Goal: Register for event/course

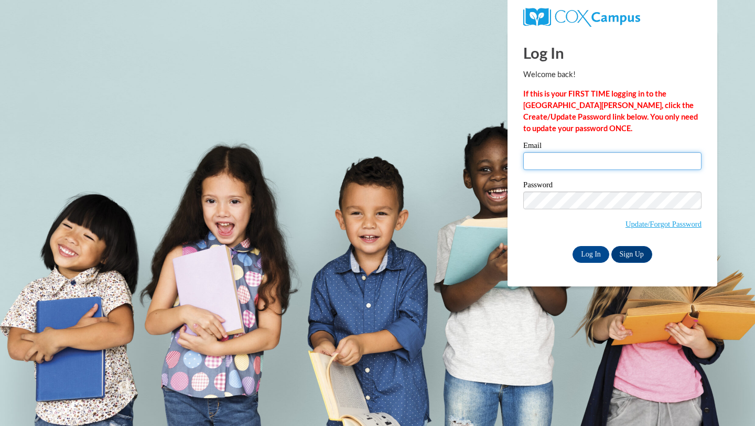
click at [558, 167] on input "Email" at bounding box center [612, 161] width 178 height 18
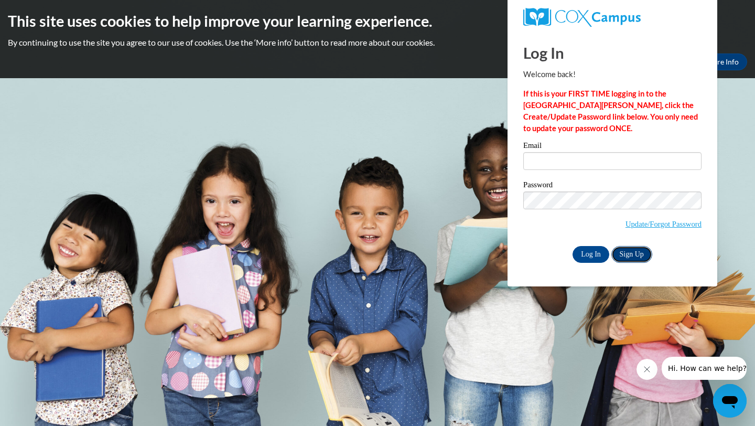
click at [629, 256] on link "Sign Up" at bounding box center [631, 254] width 41 height 17
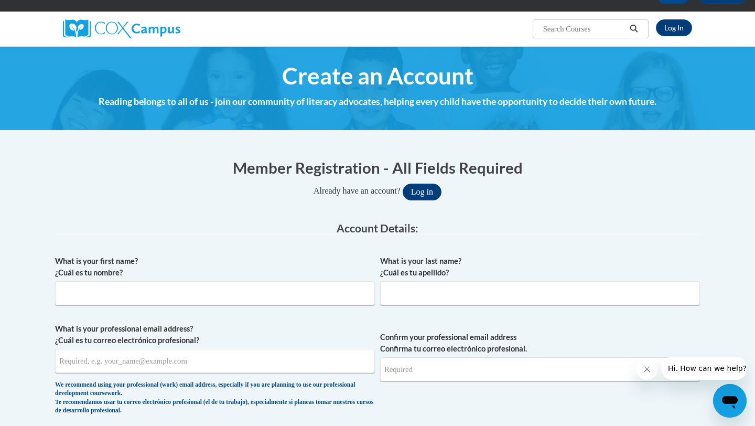
scroll to position [126, 0]
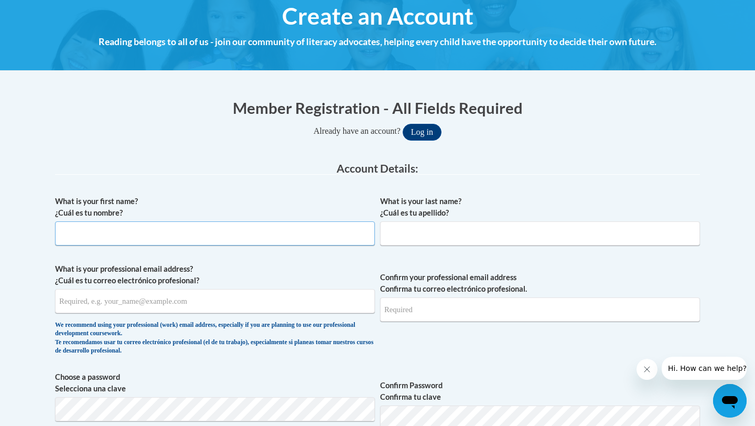
click at [283, 229] on input "What is your first name? ¿Cuál es tu nombre?" at bounding box center [215, 233] width 320 height 24
type input "[PERSON_NAME]"
type input "kashmore1990@gmail.com"
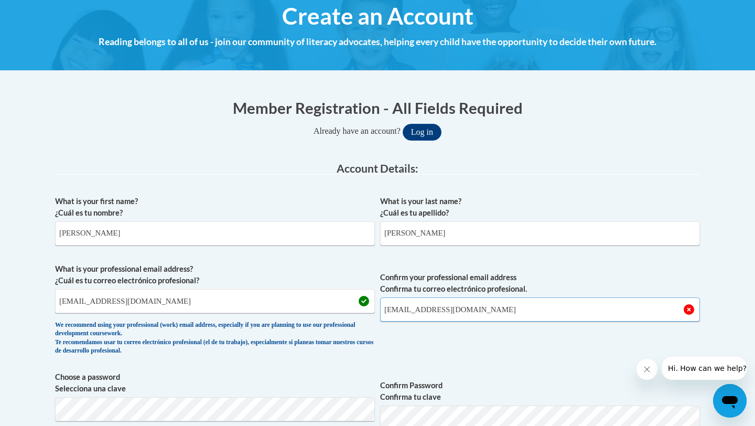
type input "kashmore1990@gmail.com"
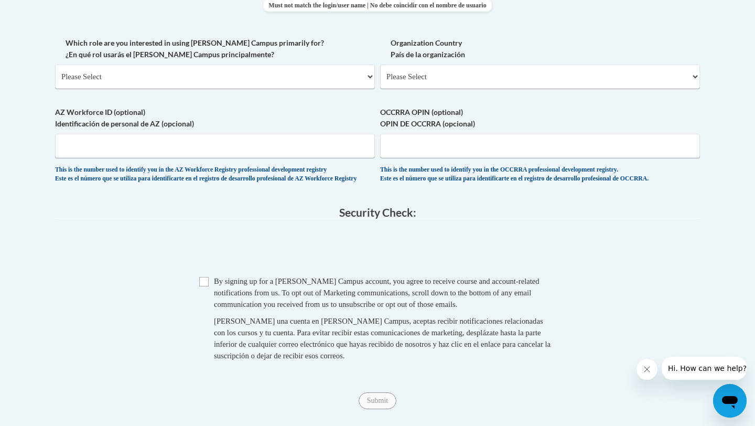
scroll to position [602, 0]
click at [234, 78] on select "Please Select College/University | Colegio/Universidad Community/Nonprofit Part…" at bounding box center [215, 76] width 320 height 24
select select "5a18ea06-2b54-4451-96f2-d152daf9eac5"
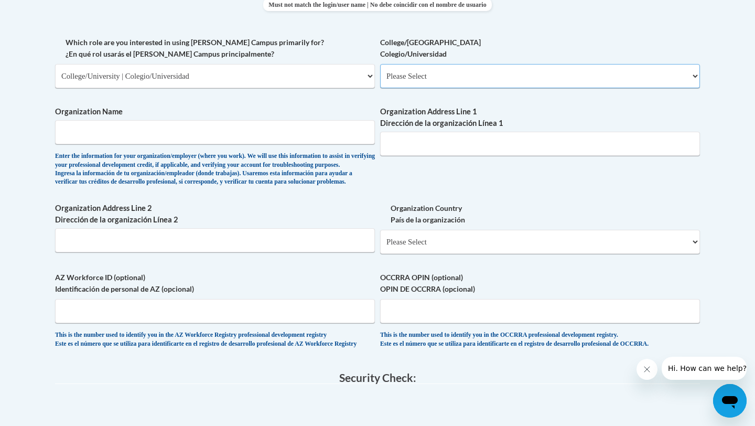
click at [457, 83] on select "Please Select College/University Staff | Empleado universitario College/Univers…" at bounding box center [540, 76] width 320 height 24
select select "99b32b07-cffc-426c-8bf6-0cd77760d84b"
click at [259, 130] on input "Organization Name" at bounding box center [215, 132] width 320 height 24
type input "university of west georgia"
select select "ad49bcad-a171-4b2e-b99c-48b446064914"
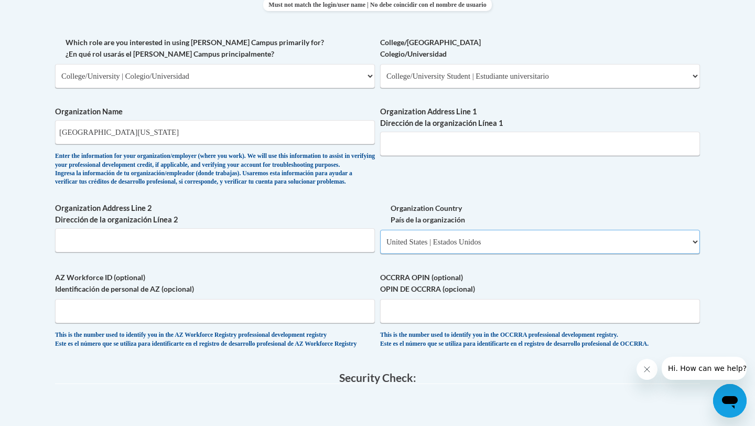
select select
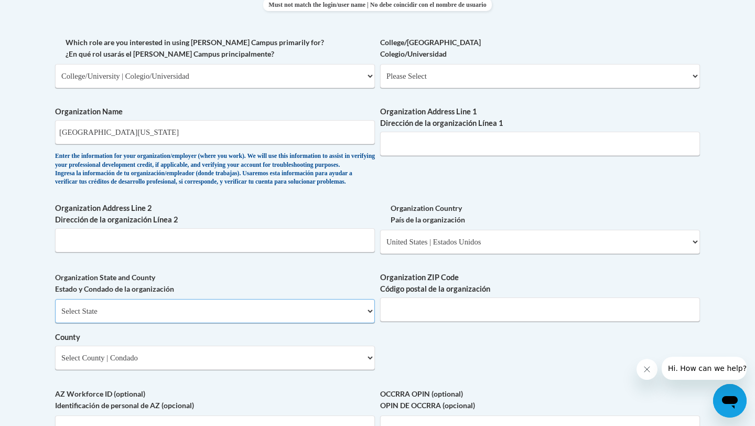
select select "Georgia"
select select "Carroll"
type input "30117"
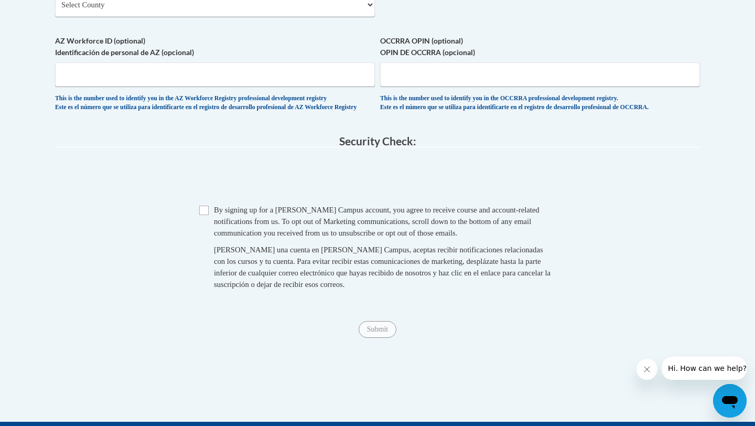
scroll to position [955, 0]
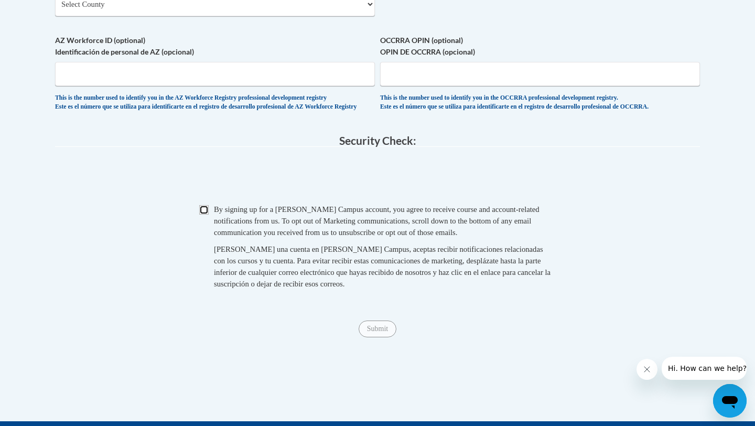
click at [208, 214] on input "Checkbox" at bounding box center [203, 209] width 9 height 9
checkbox input "true"
click at [385, 337] on input "Submit" at bounding box center [378, 328] width 38 height 17
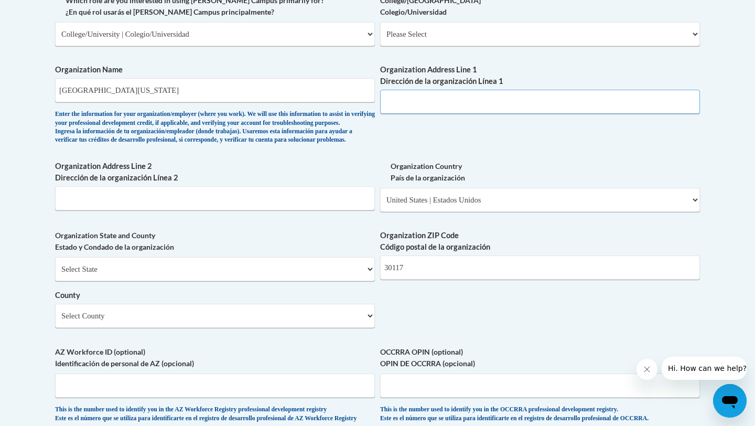
scroll to position [597, 0]
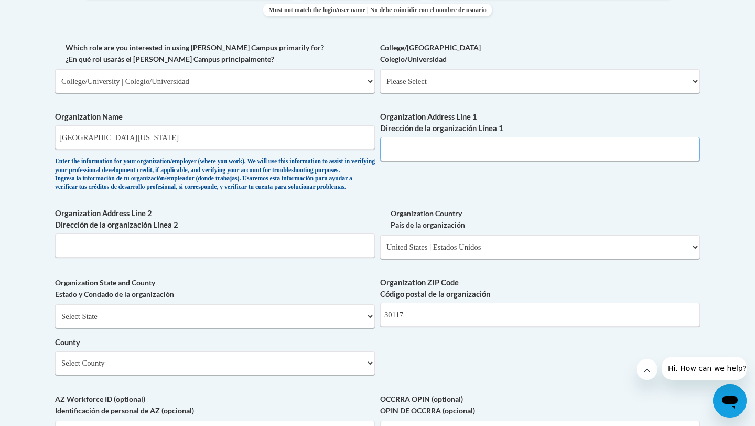
click at [434, 145] on input "Organization Address Line 1 Dirección de la organización Línea 1" at bounding box center [540, 149] width 320 height 24
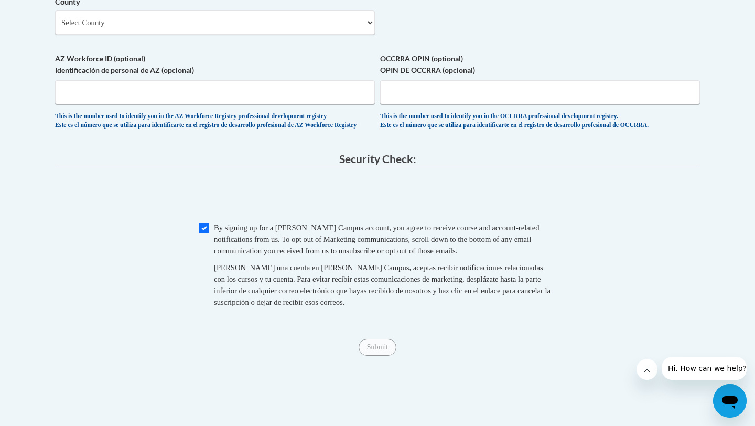
scroll to position [946, 0]
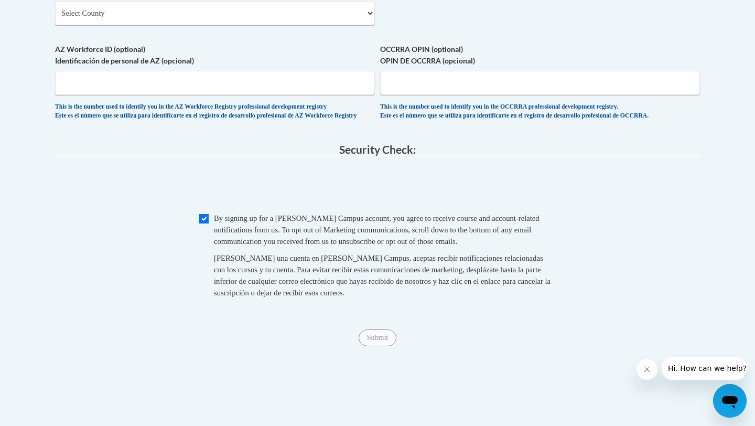
type input "Maple Street"
click at [317, 346] on div "Submit Submit" at bounding box center [377, 337] width 645 height 17
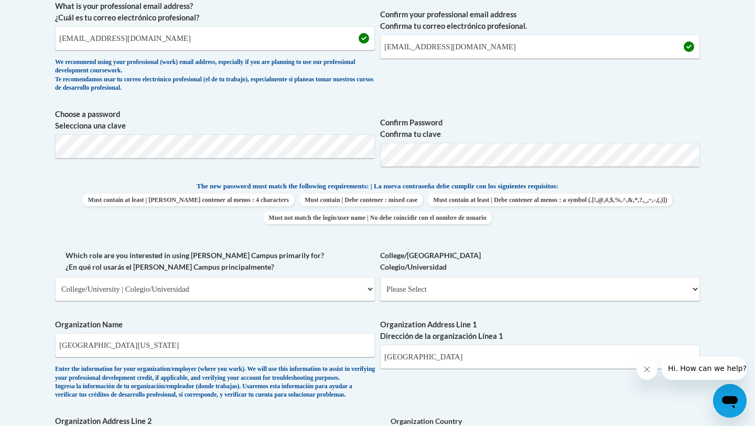
scroll to position [392, 0]
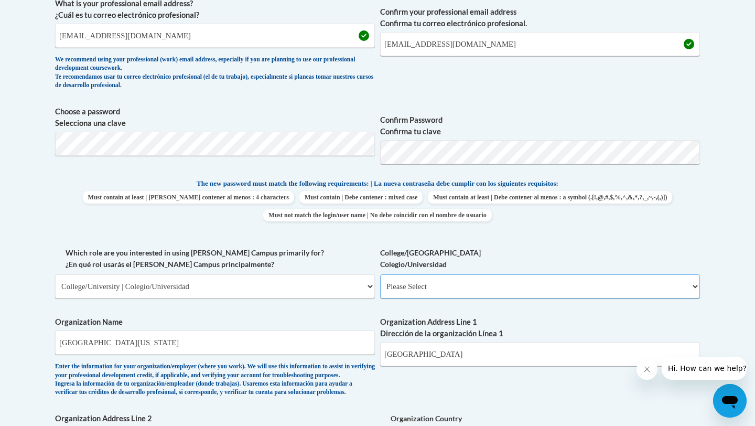
click at [415, 290] on select "Please Select College/University Staff | Empleado universitario College/Univers…" at bounding box center [540, 286] width 320 height 24
select select "99b32b07-cffc-426c-8bf6-0cd77760d84b"
select select "null"
click at [345, 243] on div "What is your first name? ¿Cuál es tu nombre? Katie What is your last name? ¿Cuá…" at bounding box center [377, 305] width 645 height 760
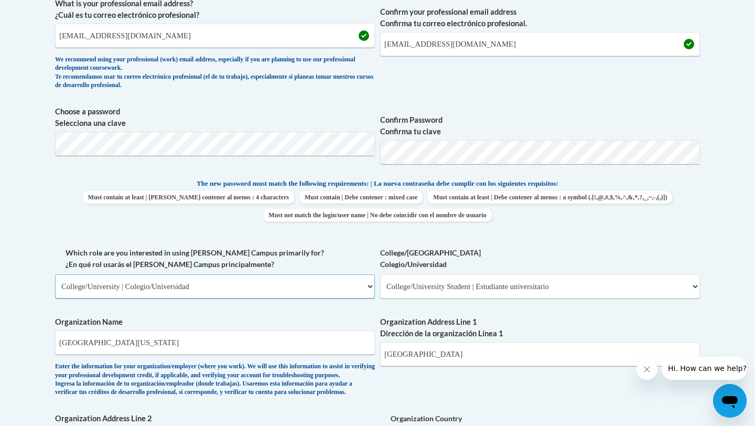
click at [270, 289] on select "Please Select College/University | Colegio/Universidad Community/Nonprofit Part…" at bounding box center [215, 286] width 320 height 24
click at [326, 240] on div "What is your first name? ¿Cuál es tu nombre? Katie What is your last name? ¿Cuá…" at bounding box center [377, 305] width 645 height 760
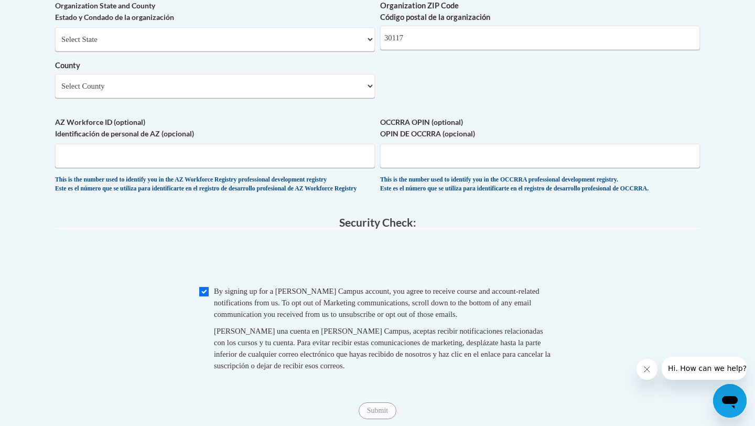
scroll to position [1149, 0]
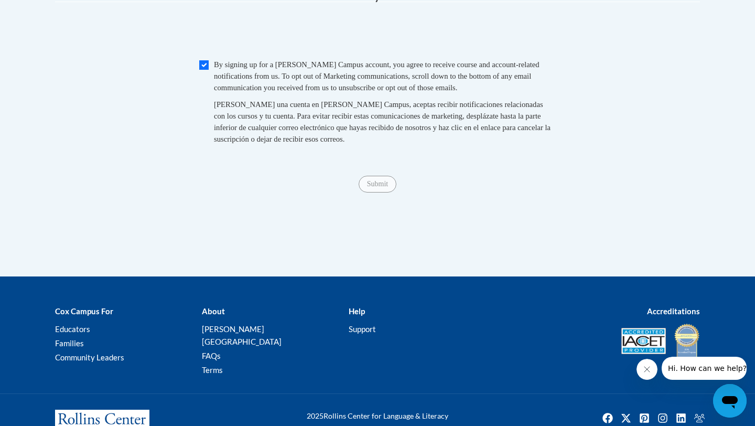
scroll to position [1097, 0]
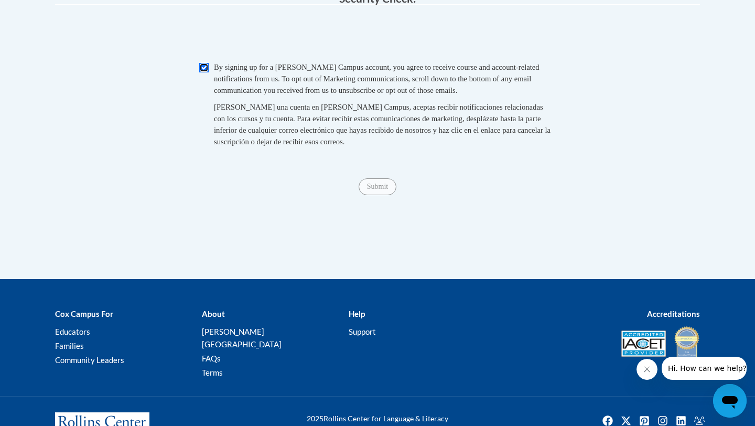
click at [204, 72] on input "Checkbox" at bounding box center [203, 67] width 9 height 9
checkbox input "true"
click at [378, 195] on input "Submit" at bounding box center [378, 186] width 38 height 17
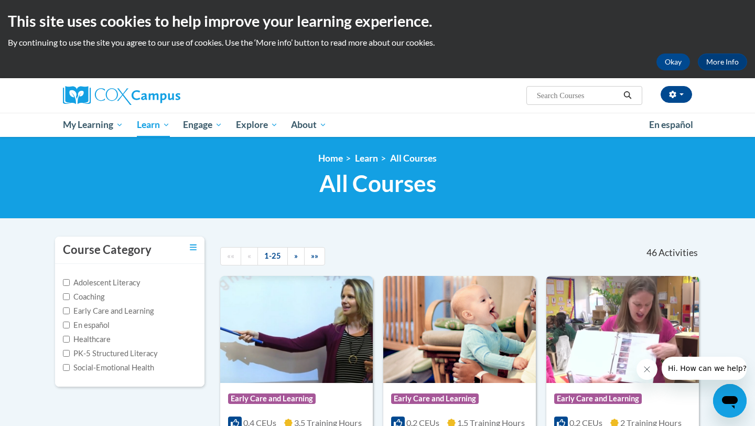
click at [578, 96] on input "Search..." at bounding box center [578, 95] width 84 height 13
type input "oral language"
click at [629, 94] on icon "Search" at bounding box center [628, 95] width 8 height 8
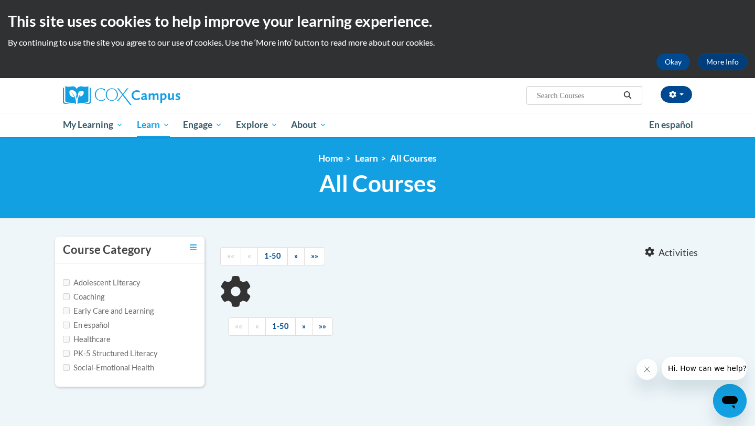
type input "oral language"
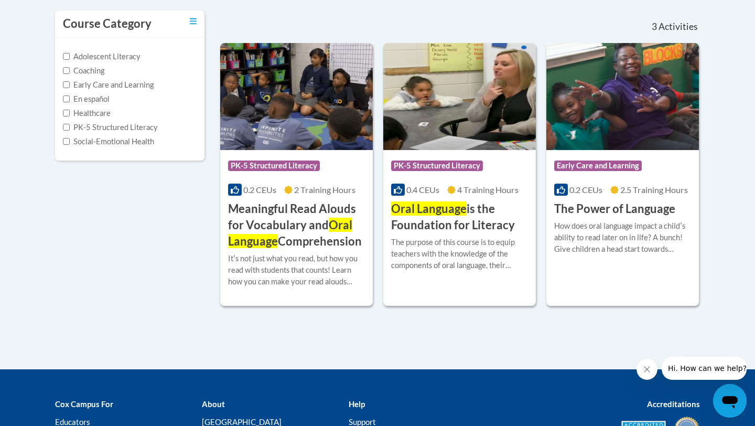
scroll to position [235, 0]
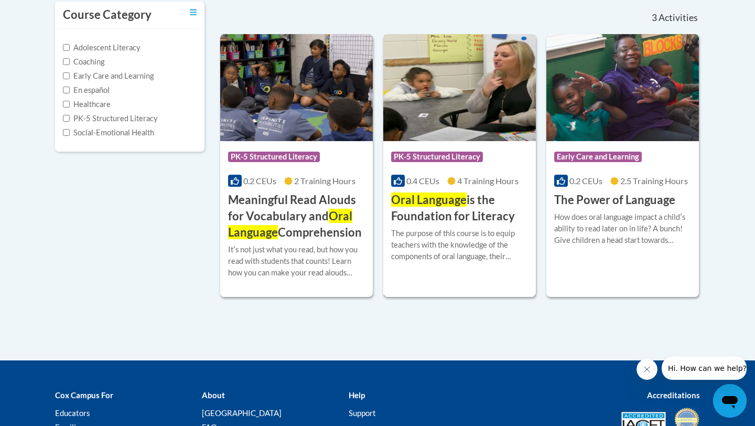
click at [446, 200] on span "Oral Language" at bounding box center [429, 199] width 76 height 14
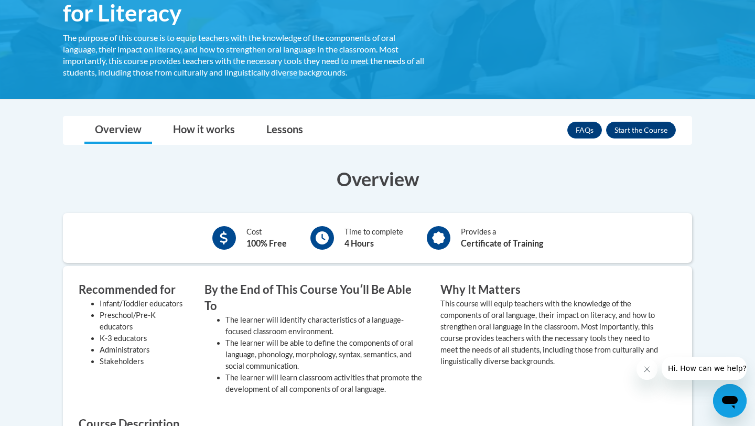
scroll to position [228, 0]
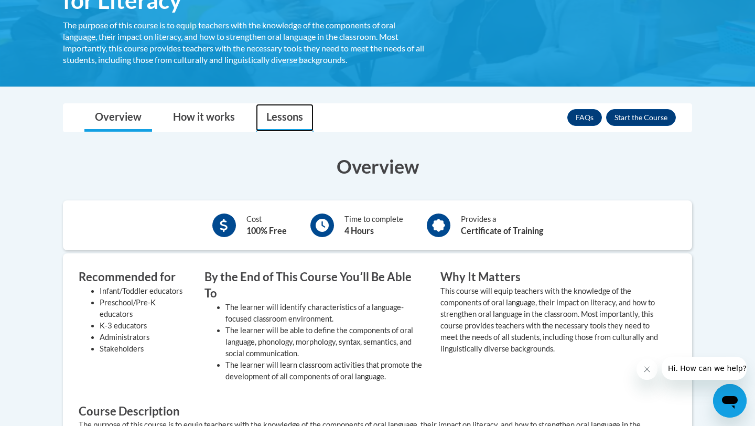
click at [279, 113] on link "Lessons" at bounding box center [285, 118] width 58 height 28
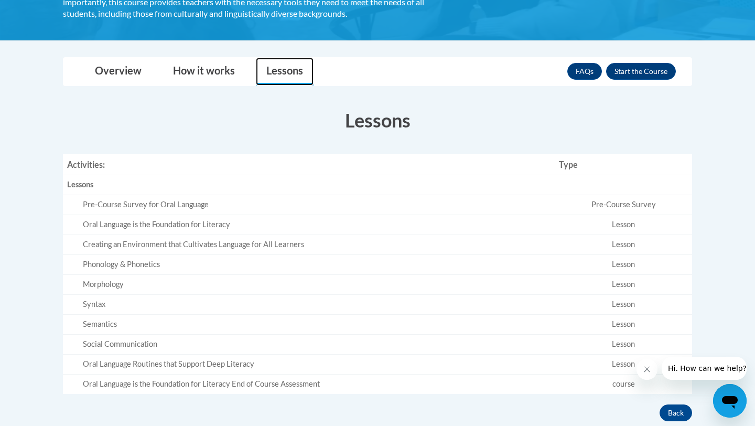
scroll to position [222, 0]
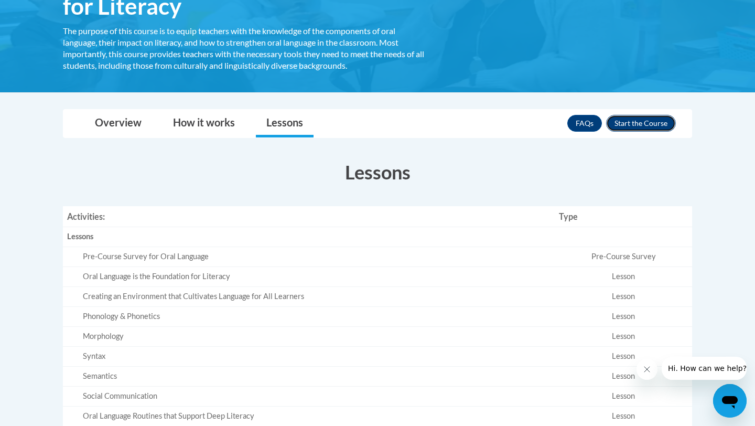
click at [632, 123] on button "Enroll" at bounding box center [641, 123] width 70 height 17
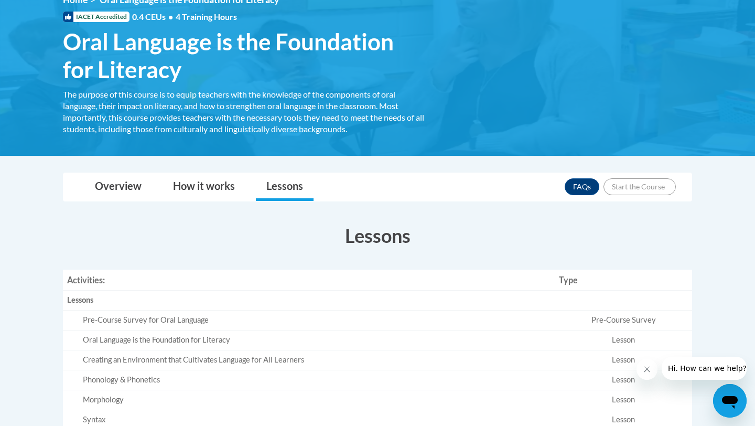
scroll to position [162, 0]
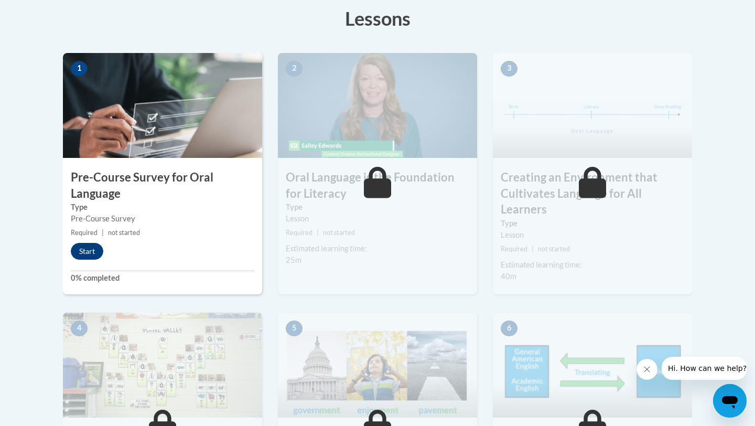
scroll to position [298, 0]
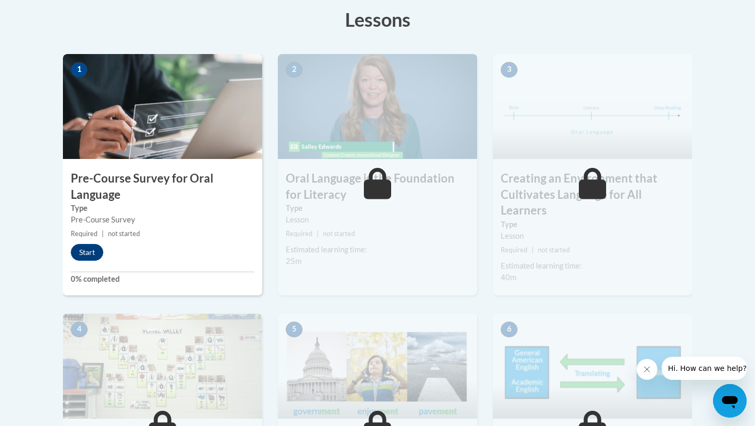
click at [153, 161] on div "1 Pre-Course Survey for Oral Language Type Pre-Course Survey Required | not sta…" at bounding box center [162, 174] width 199 height 241
click at [89, 250] on button "Start" at bounding box center [87, 252] width 33 height 17
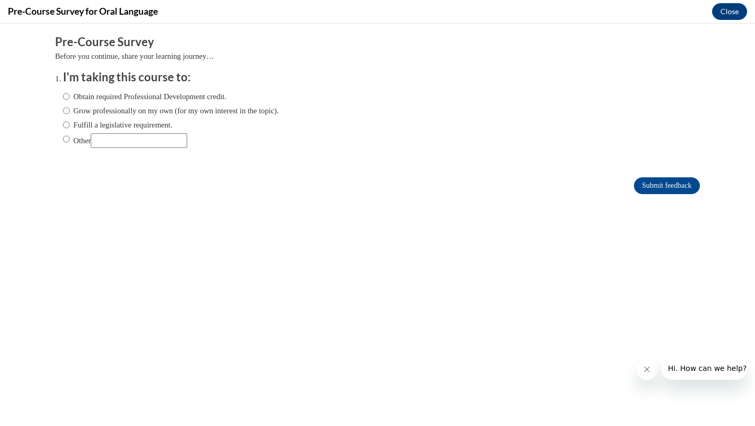
scroll to position [0, 0]
click at [77, 137] on label "Other" at bounding box center [125, 140] width 124 height 15
click at [70, 137] on input "Other" at bounding box center [66, 139] width 7 height 12
radio input "true"
click at [117, 138] on input "Other" at bounding box center [139, 140] width 96 height 15
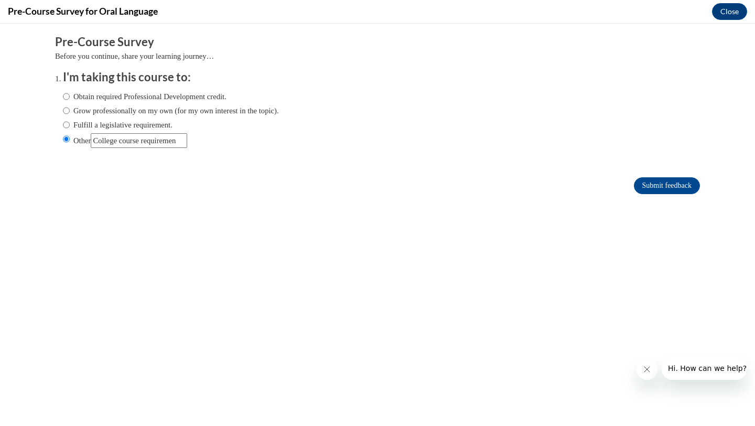
scroll to position [0, 10]
type input "College course requirement"
click at [645, 186] on input "Submit feedback" at bounding box center [667, 185] width 66 height 17
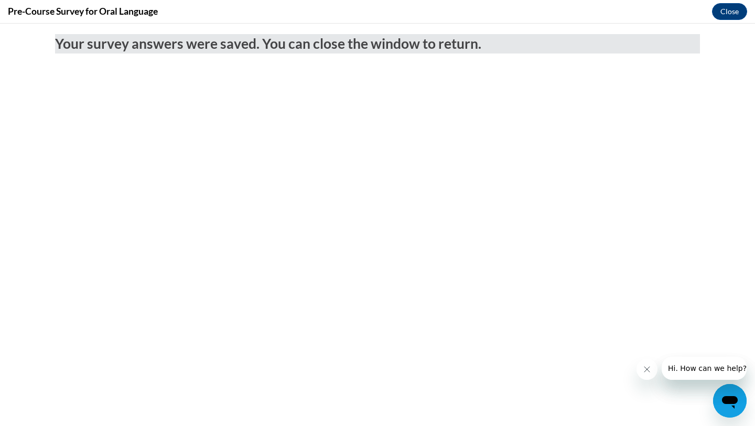
scroll to position [0, 0]
click at [728, 8] on button "Close" at bounding box center [729, 11] width 35 height 17
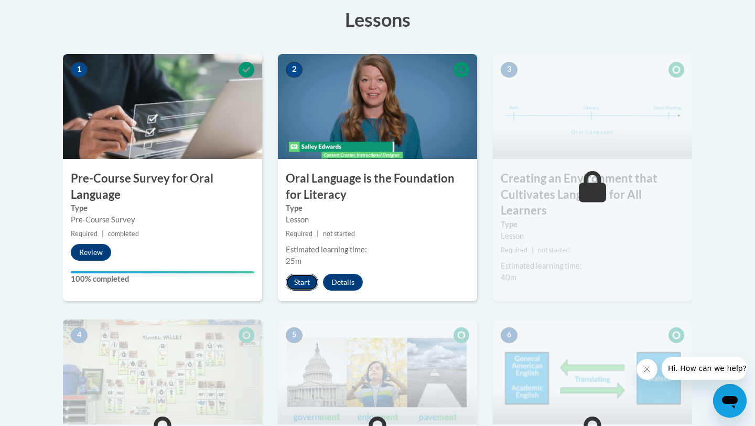
click at [309, 279] on button "Start" at bounding box center [302, 282] width 33 height 17
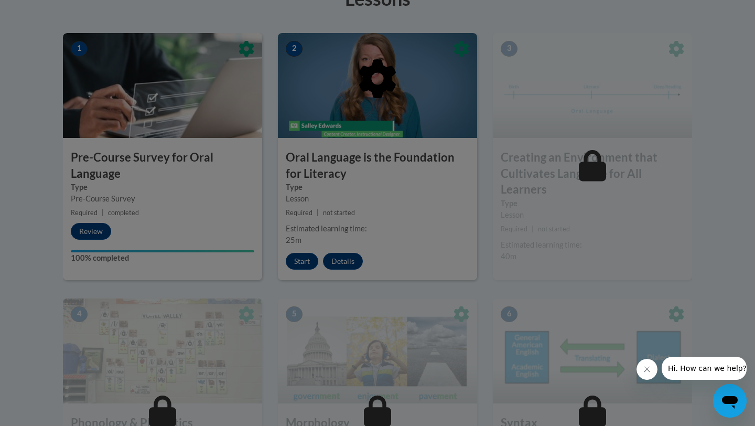
scroll to position [320, 0]
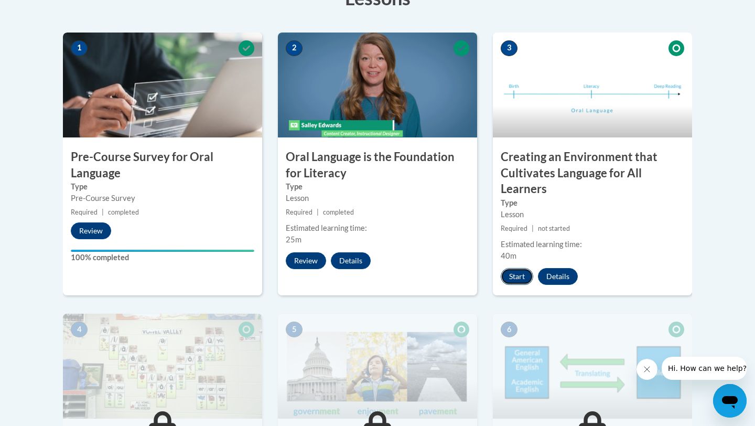
click at [518, 277] on button "Start" at bounding box center [517, 276] width 33 height 17
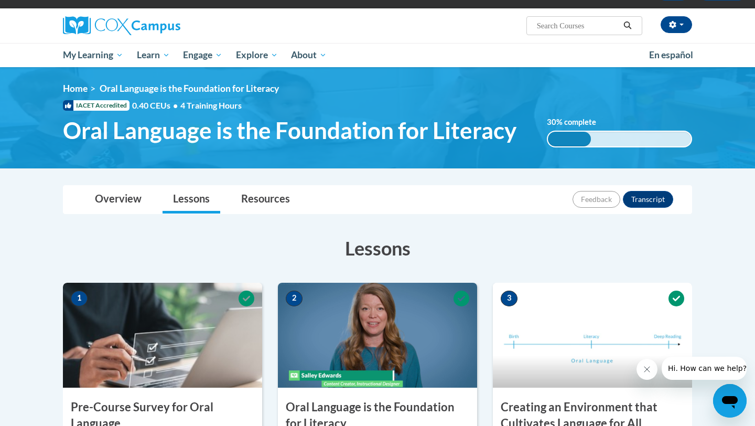
scroll to position [0, 0]
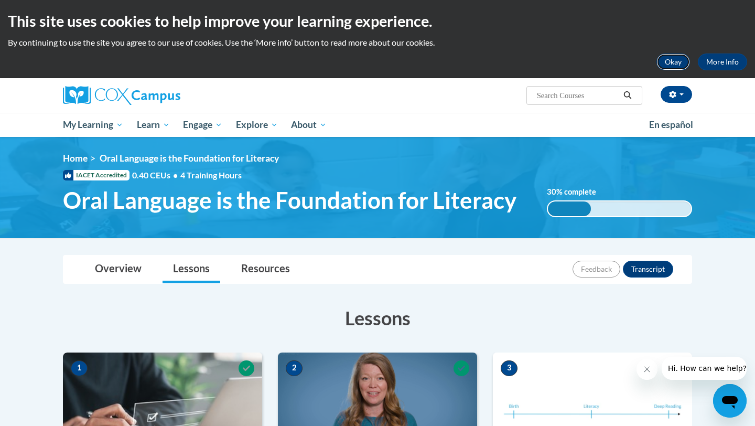
click at [673, 67] on button "Okay" at bounding box center [673, 61] width 34 height 17
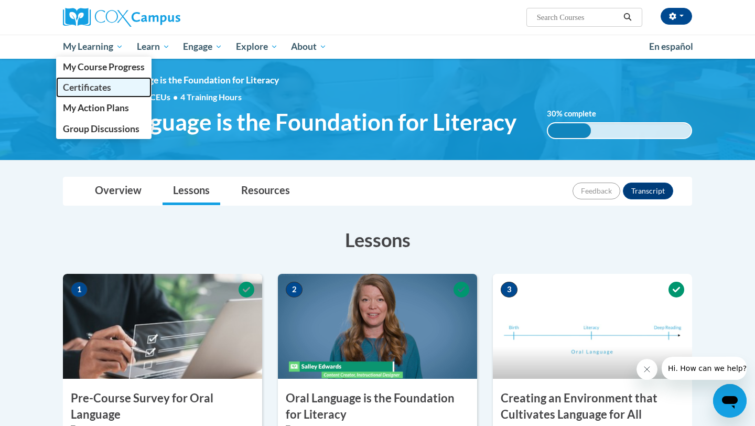
click at [105, 86] on span "Certificates" at bounding box center [87, 87] width 48 height 11
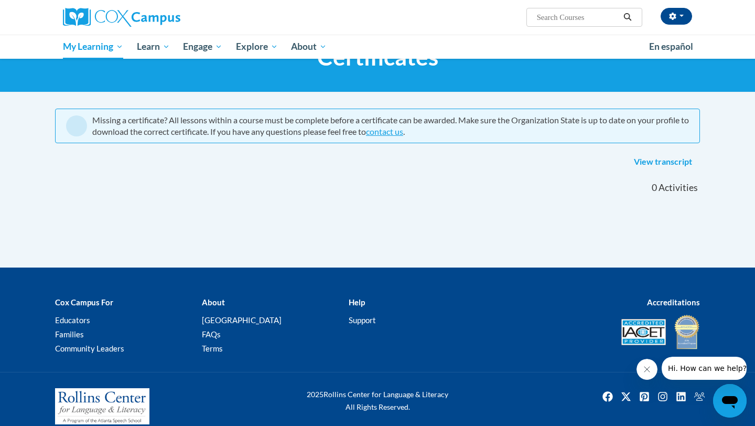
scroll to position [50, 0]
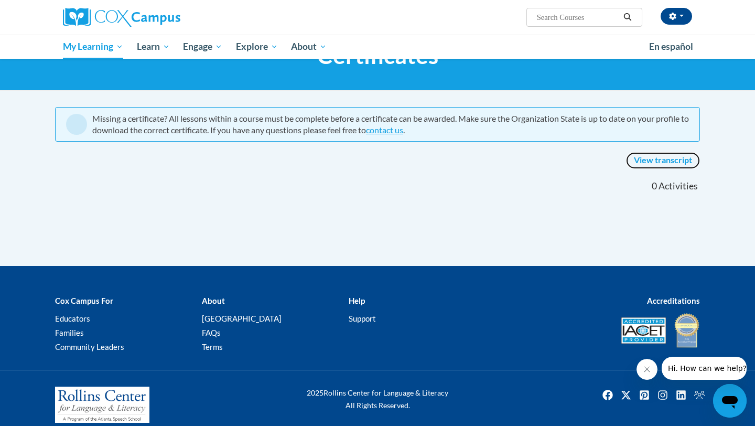
click at [663, 161] on link "View transcript" at bounding box center [663, 160] width 74 height 17
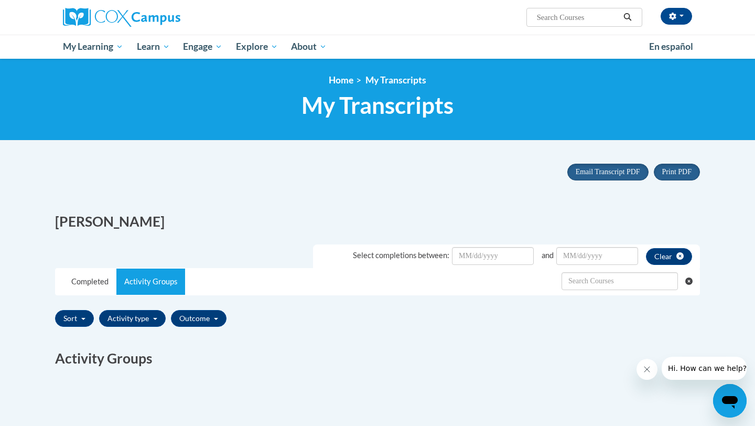
scroll to position [191, 0]
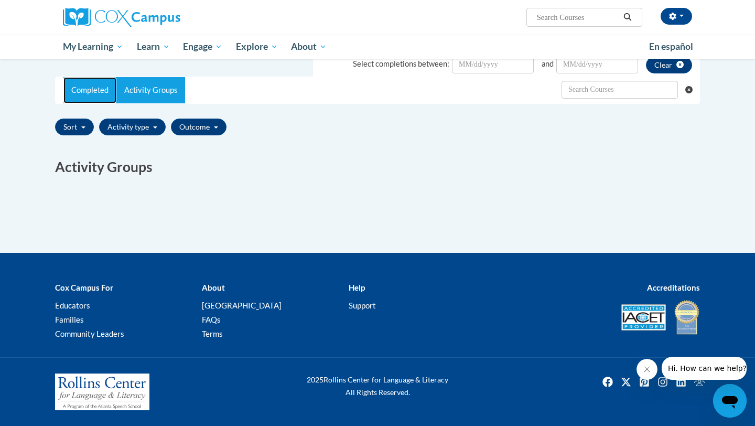
click at [89, 95] on link "Completed" at bounding box center [89, 90] width 53 height 26
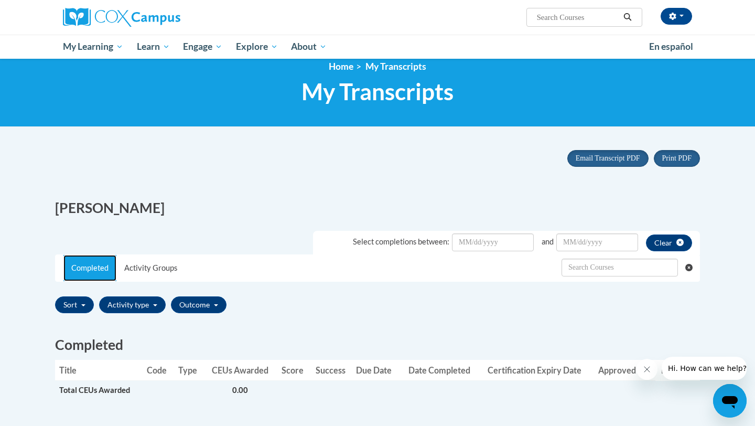
scroll to position [13, 0]
